Goal: Entertainment & Leisure: Consume media (video, audio)

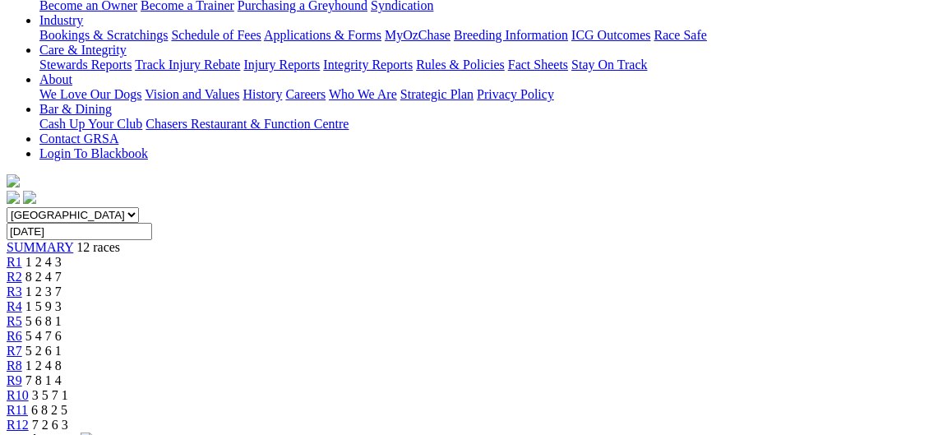
scroll to position [355, 0]
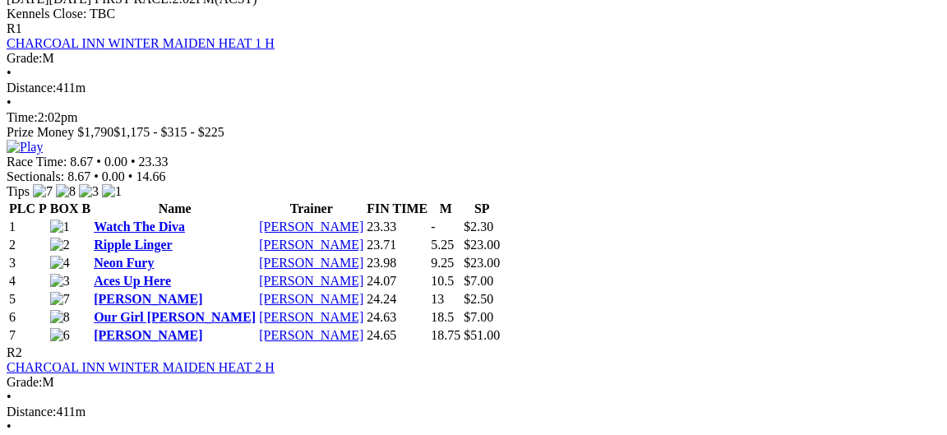
scroll to position [888, 0]
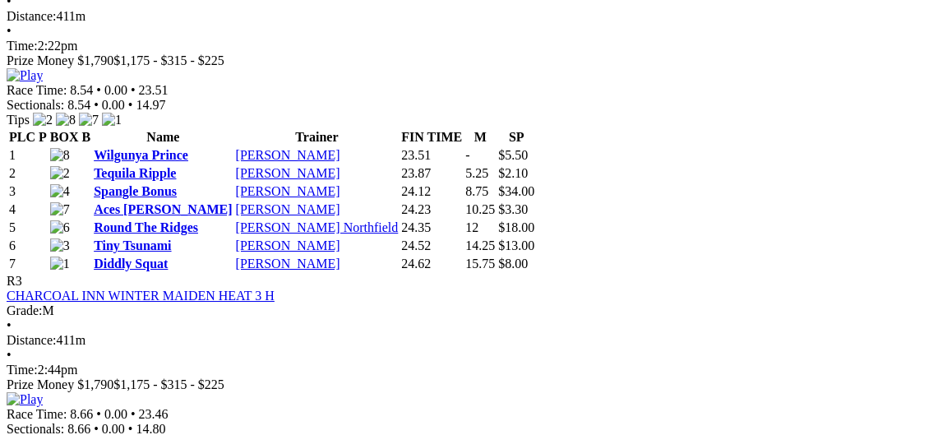
scroll to position [1243, 0]
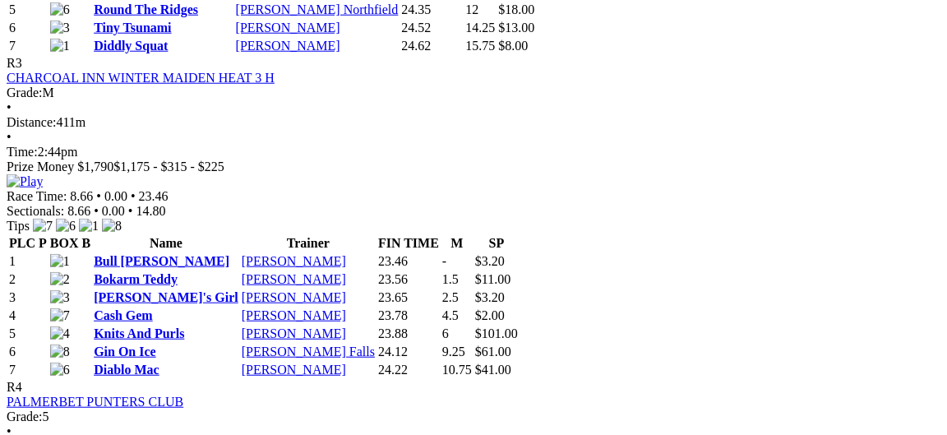
scroll to position [1421, 0]
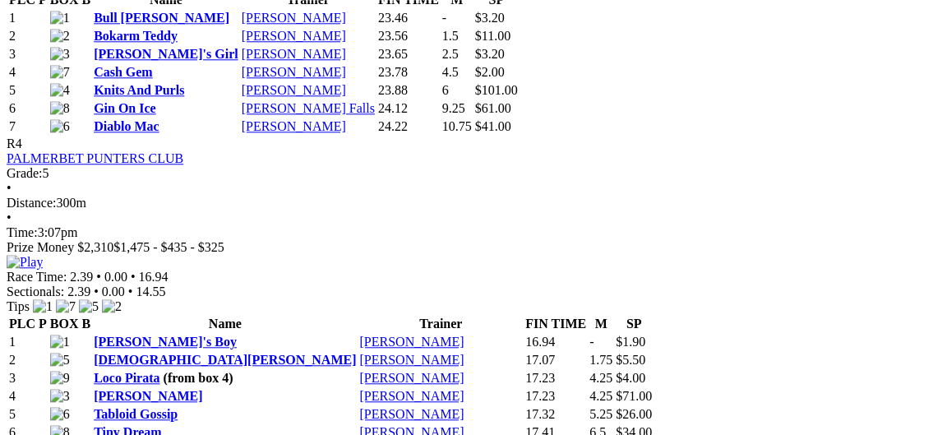
scroll to position [1688, 0]
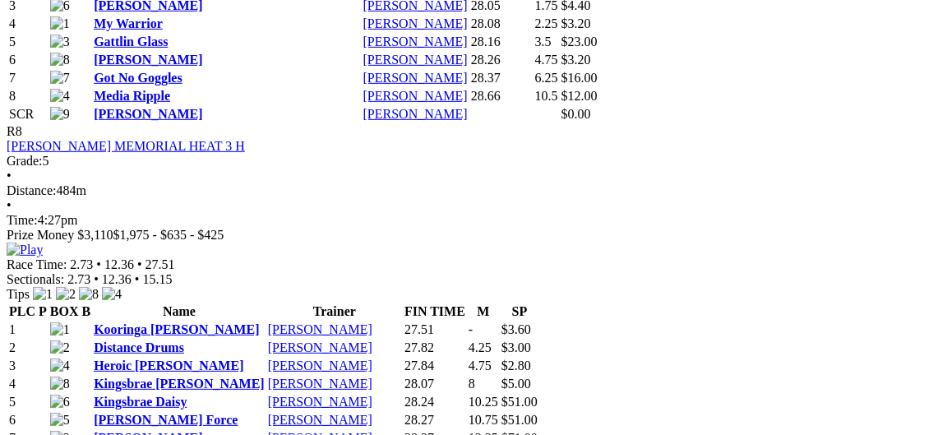
scroll to position [3197, 0]
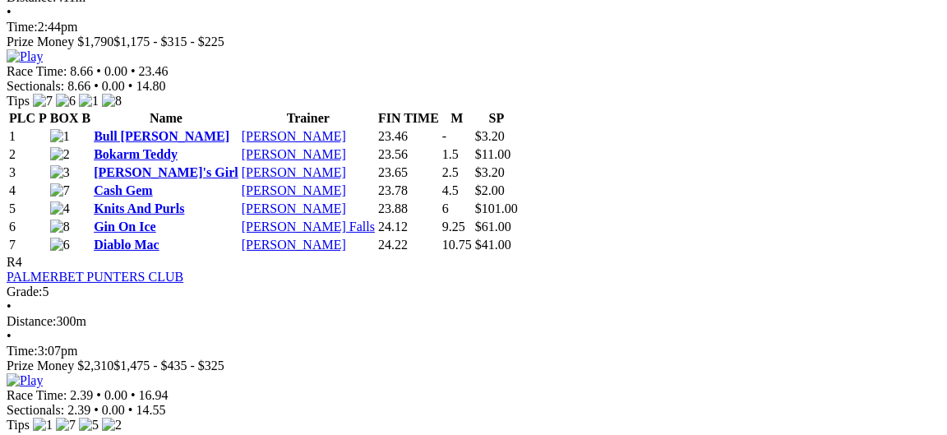
scroll to position [1510, 0]
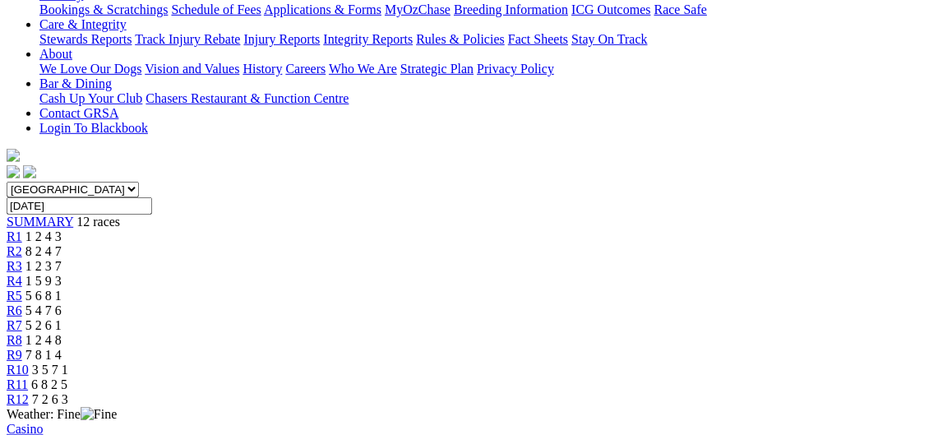
scroll to position [355, 0]
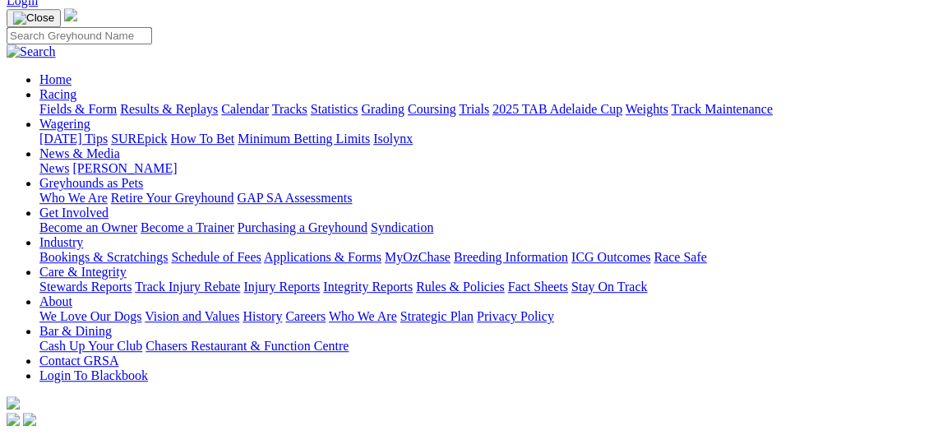
scroll to position [178, 0]
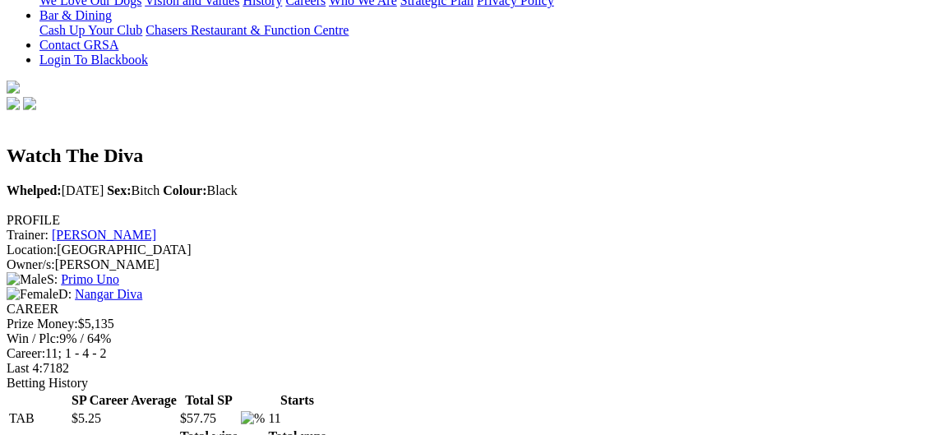
scroll to position [444, 0]
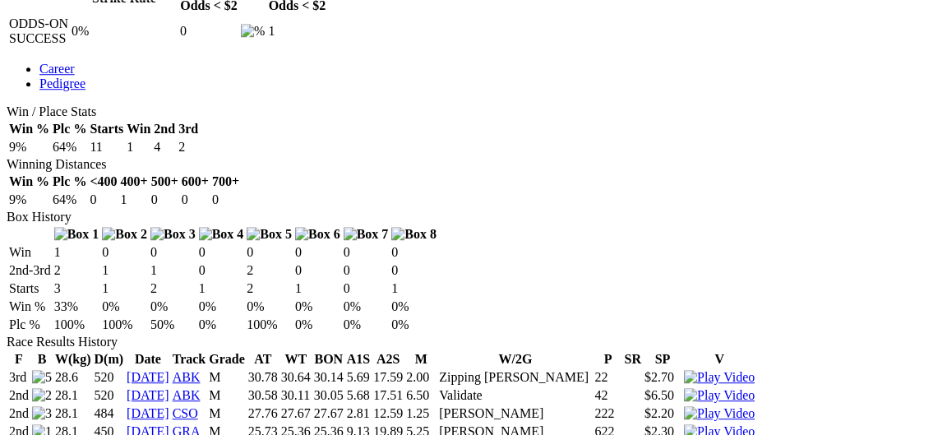
scroll to position [888, 0]
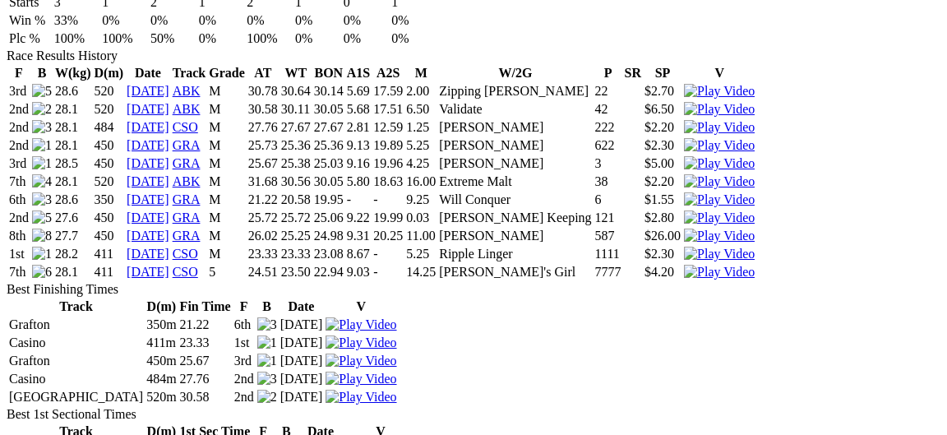
scroll to position [799, 0]
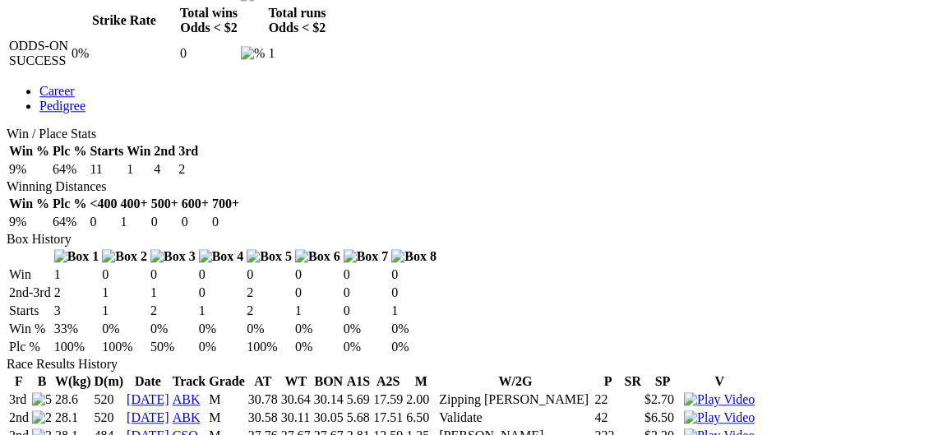
scroll to position [888, 0]
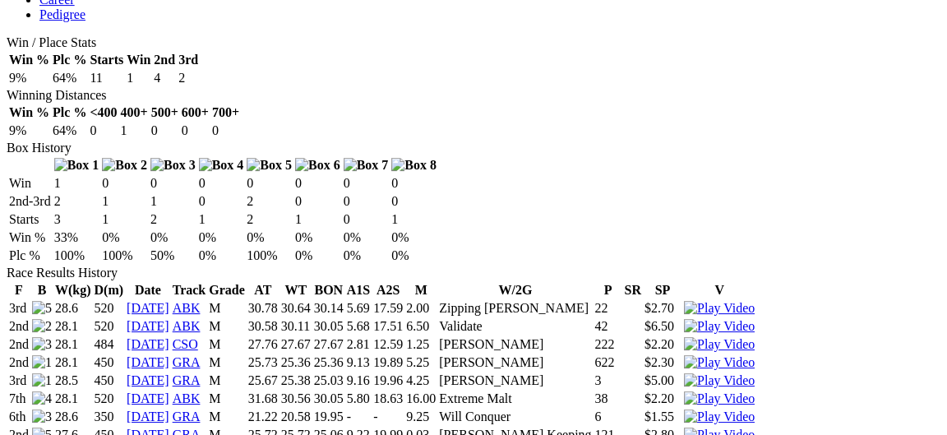
scroll to position [977, 0]
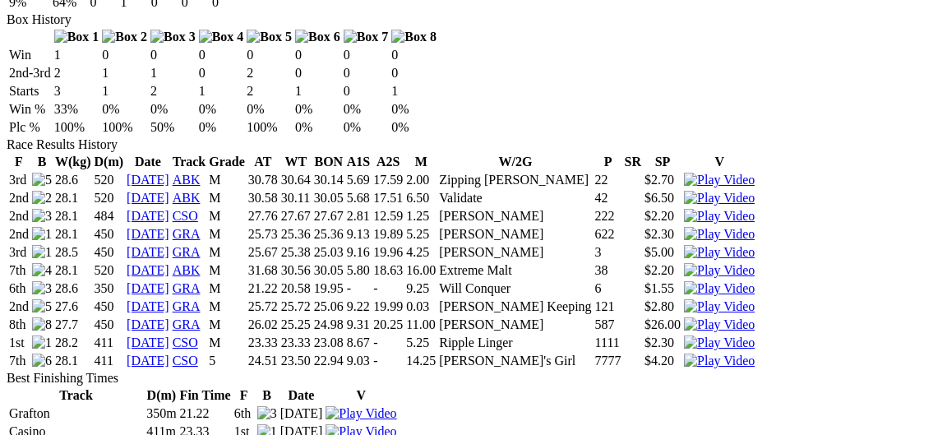
scroll to position [1155, 0]
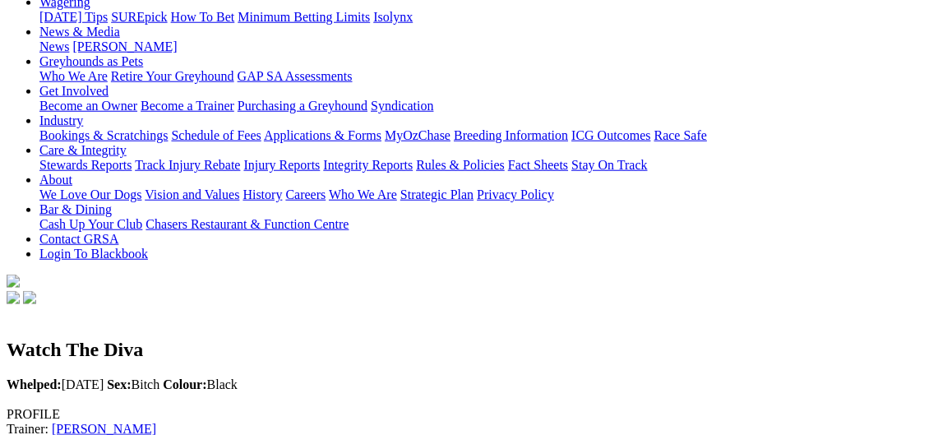
scroll to position [0, 0]
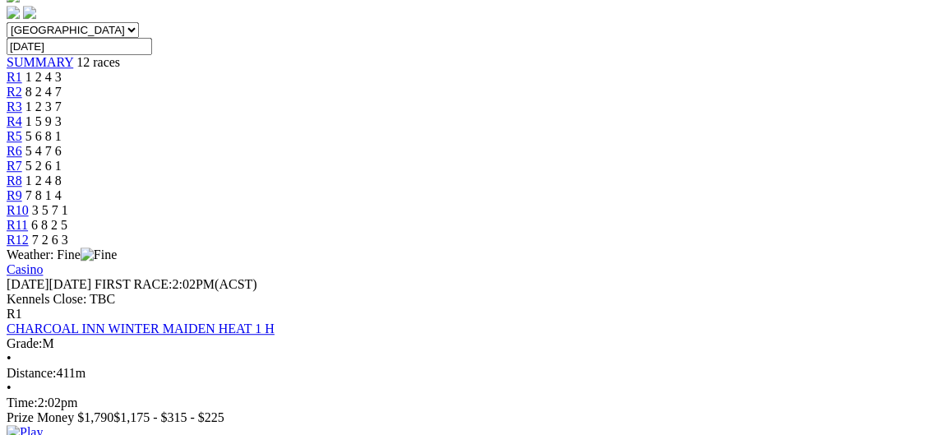
scroll to position [533, 0]
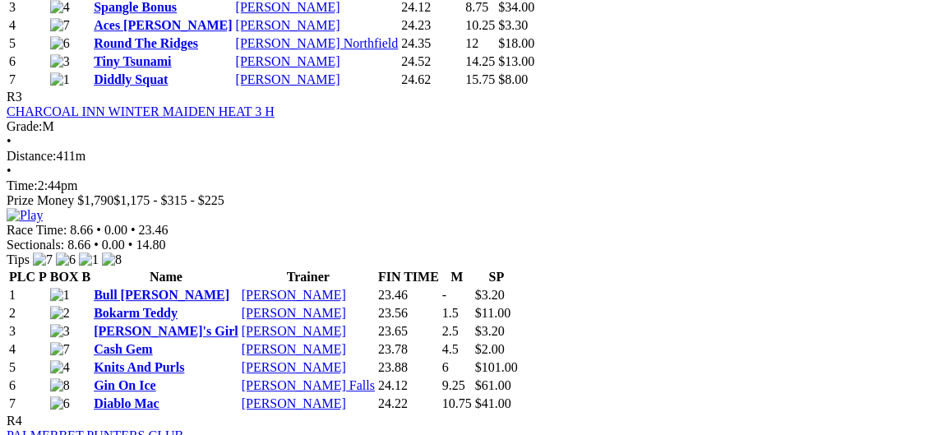
scroll to position [1421, 0]
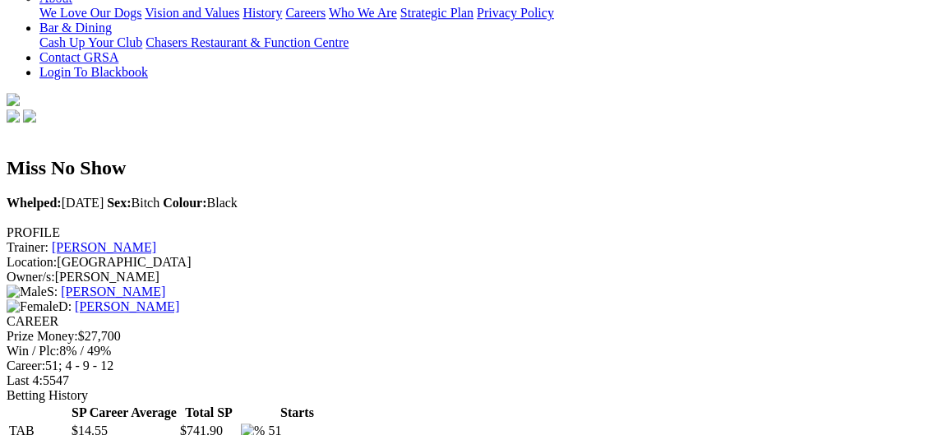
scroll to position [444, 0]
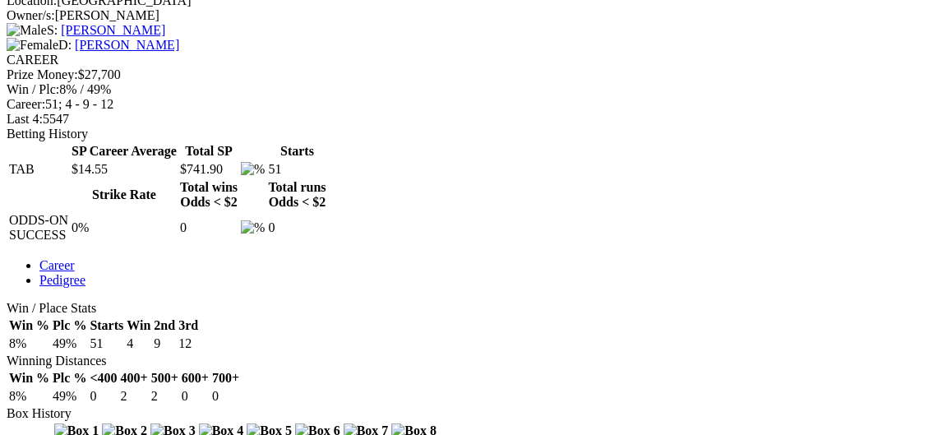
scroll to position [711, 0]
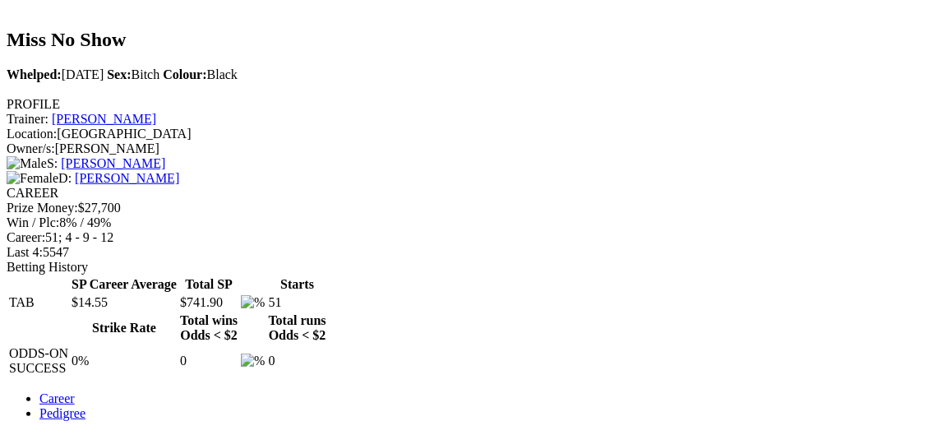
scroll to position [533, 0]
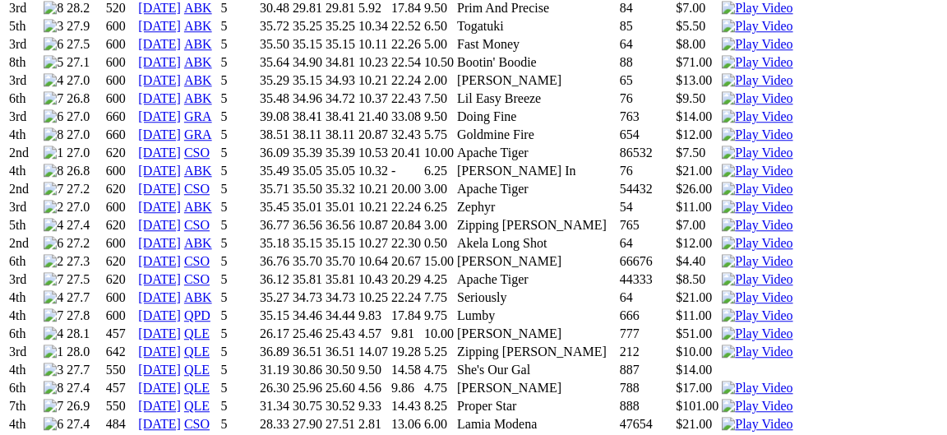
scroll to position [1688, 0]
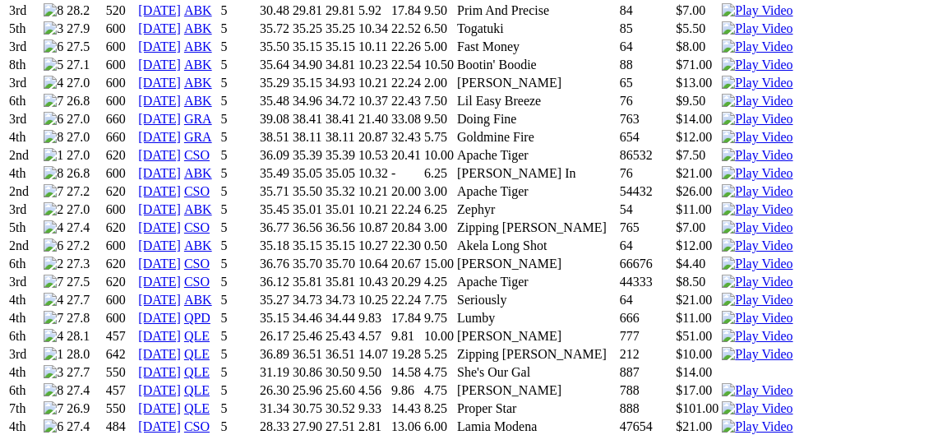
click at [7, 251] on div "Miss No Show Whelped: 13 Jan 2022 Sex: Bitch Colour: Black PROFILE Trainer: Cra…" at bounding box center [474, 304] width 934 height 2910
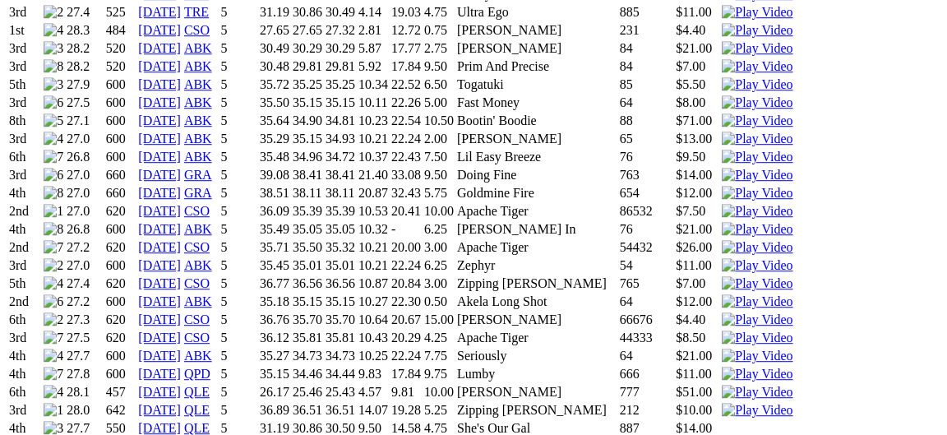
scroll to position [1599, 0]
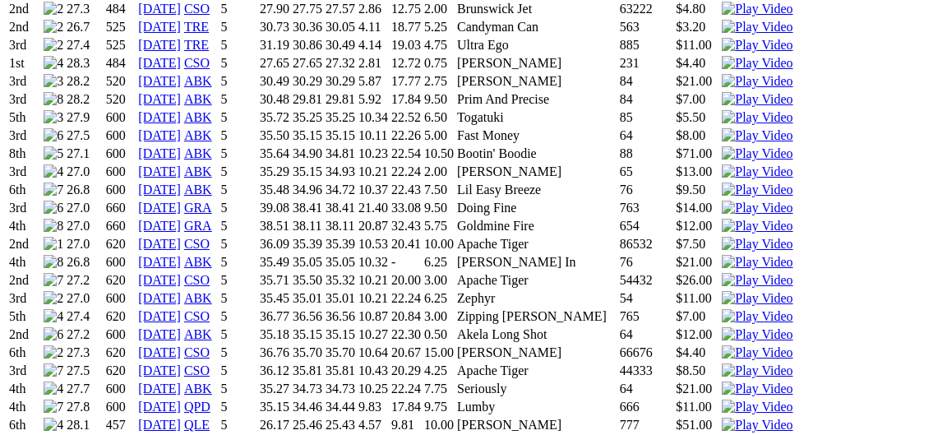
click at [7, 251] on div "Miss No Show Whelped: 13 Jan 2022 Sex: Bitch Colour: Black PROFILE Trainer: Cra…" at bounding box center [474, 392] width 934 height 2910
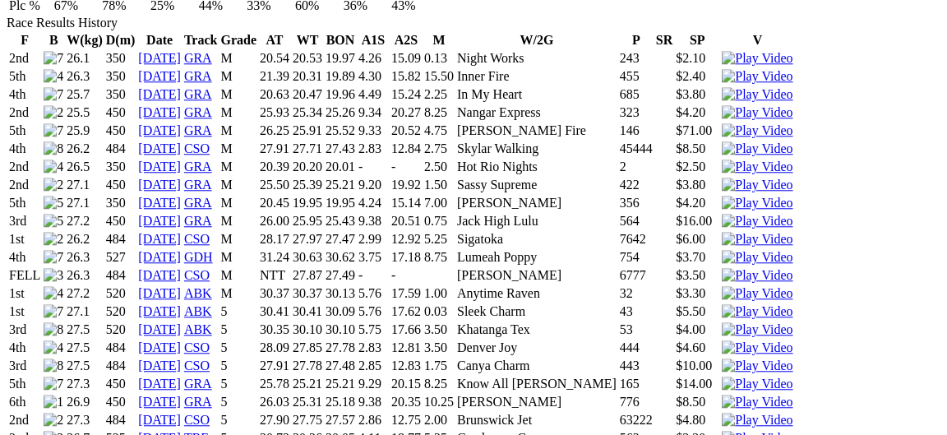
scroll to position [1155, 0]
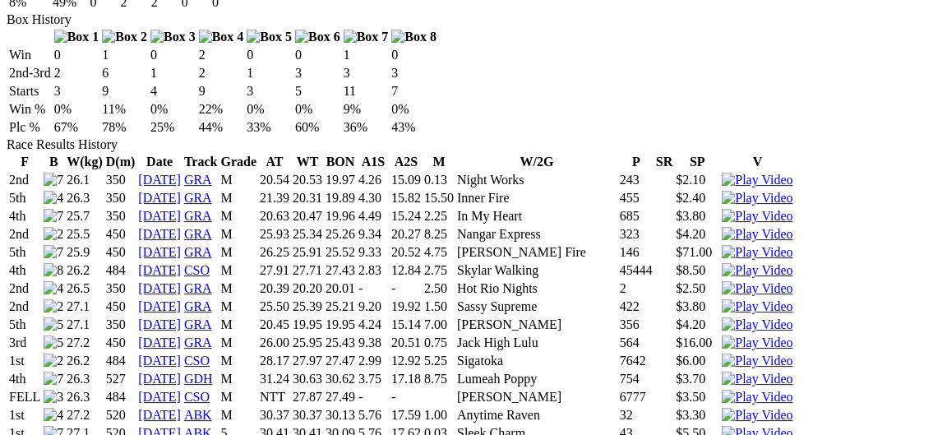
scroll to position [977, 0]
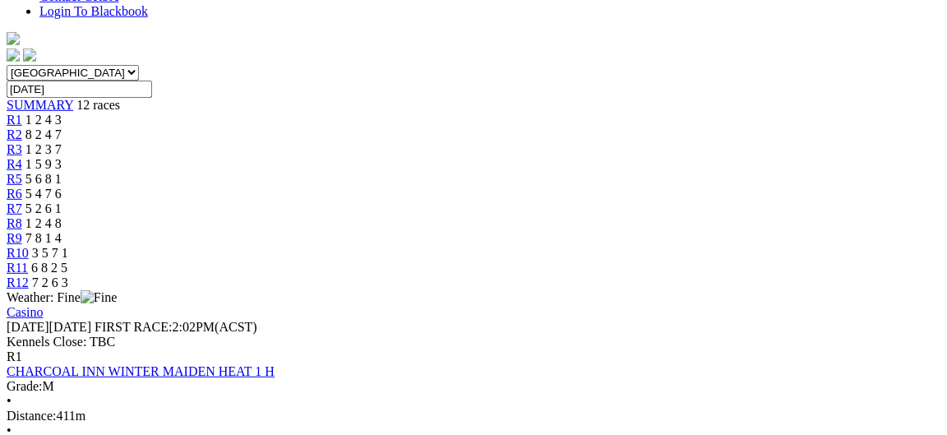
scroll to position [533, 0]
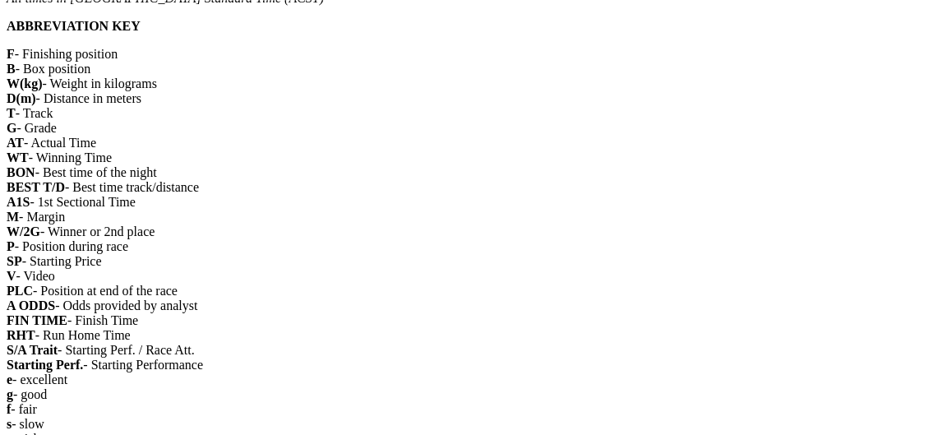
scroll to position [1243, 0]
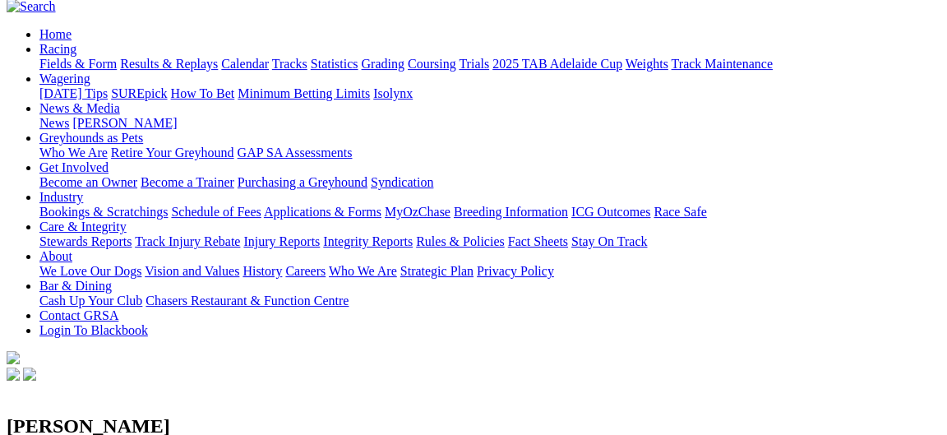
scroll to position [178, 0]
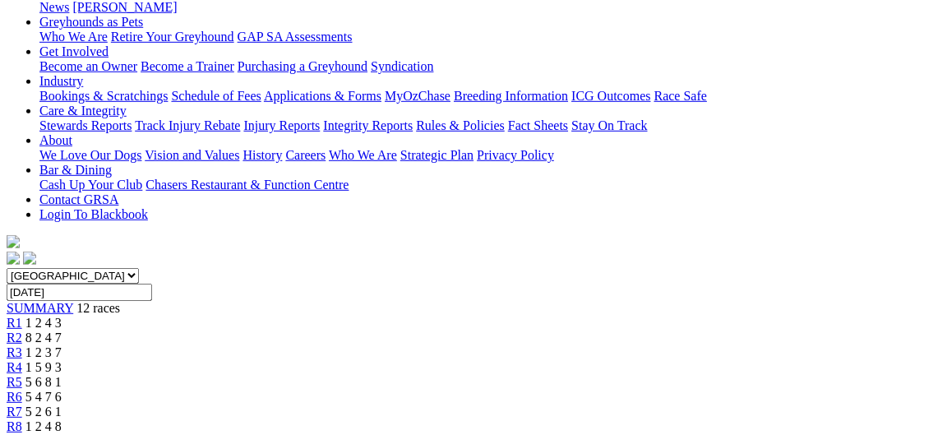
scroll to position [355, 0]
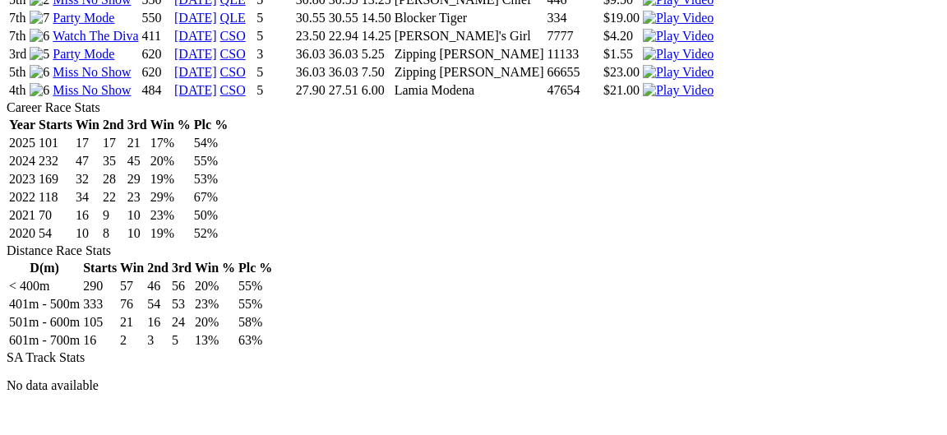
scroll to position [799, 0]
